Goal: Information Seeking & Learning: Understand process/instructions

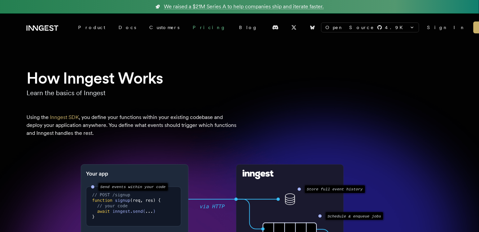
click at [186, 29] on link "Pricing" at bounding box center [209, 28] width 46 height 12
click at [115, 27] on link "Docs" at bounding box center [127, 28] width 31 height 12
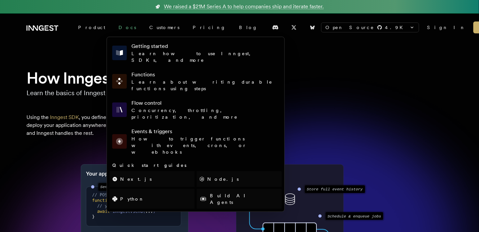
click at [114, 29] on link "Docs" at bounding box center [127, 28] width 31 height 12
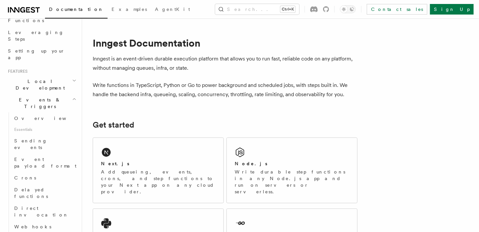
scroll to position [132, 0]
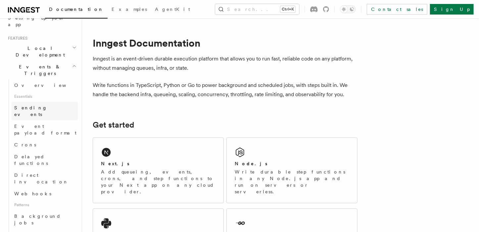
click at [43, 105] on span "Sending events" at bounding box center [30, 111] width 33 height 12
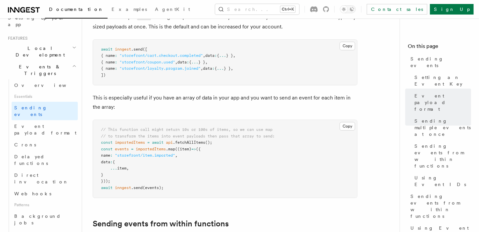
scroll to position [861, 0]
